Goal: Navigation & Orientation: Find specific page/section

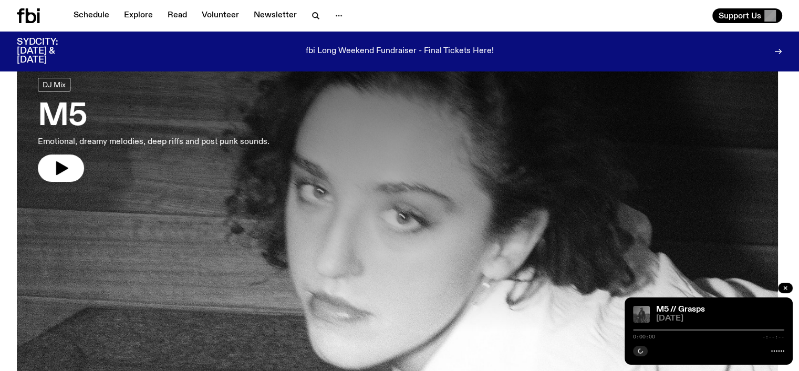
scroll to position [57, 0]
click at [62, 166] on icon "button" at bounding box center [62, 168] width 12 height 14
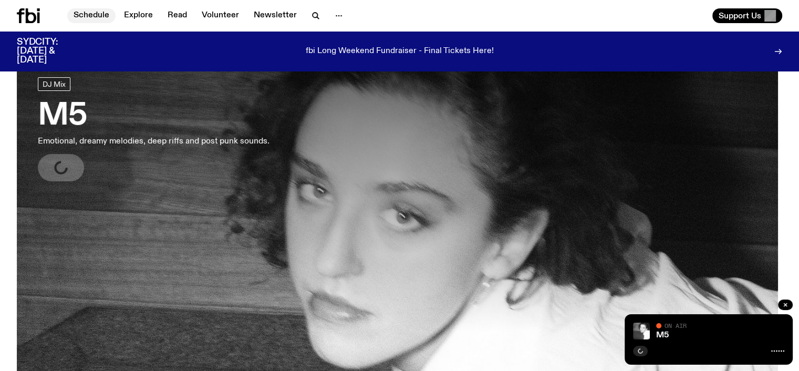
click at [101, 17] on link "Schedule" at bounding box center [91, 15] width 48 height 15
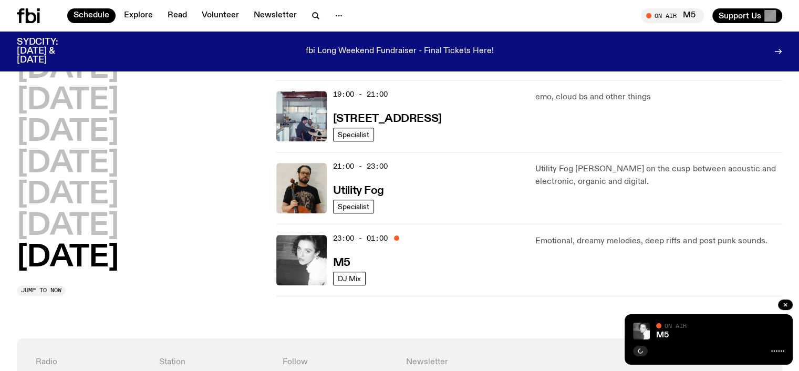
scroll to position [737, 0]
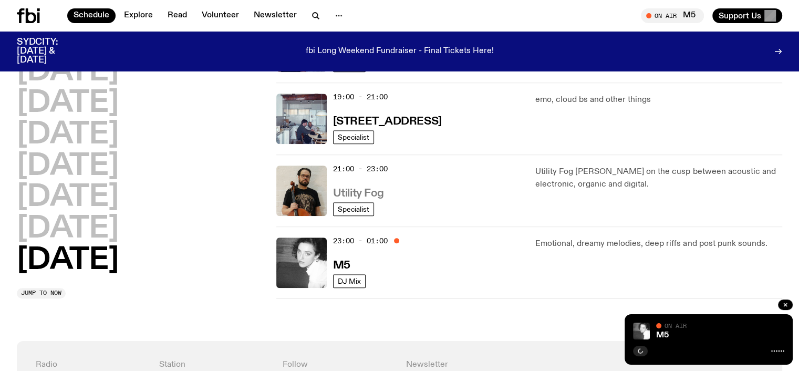
click at [353, 189] on h3 "Utility Fog" at bounding box center [358, 193] width 51 height 11
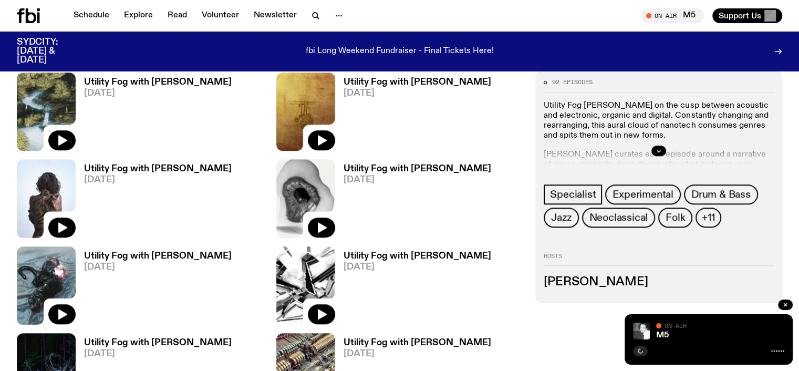
scroll to position [821, 0]
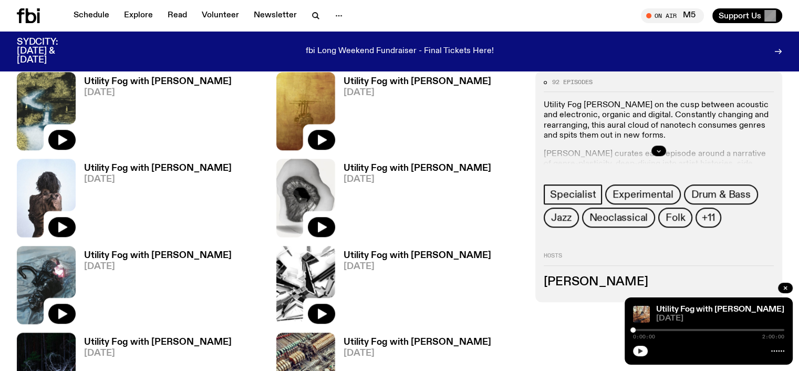
click at [638, 348] on icon "button" at bounding box center [640, 351] width 6 height 6
